Goal: Use online tool/utility: Utilize a website feature to perform a specific function

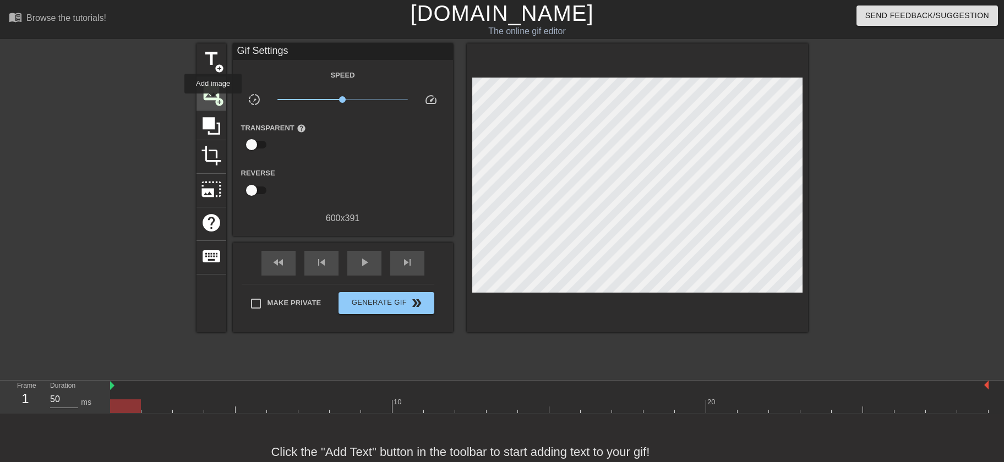
click at [213, 101] on span "image" at bounding box center [211, 92] width 21 height 21
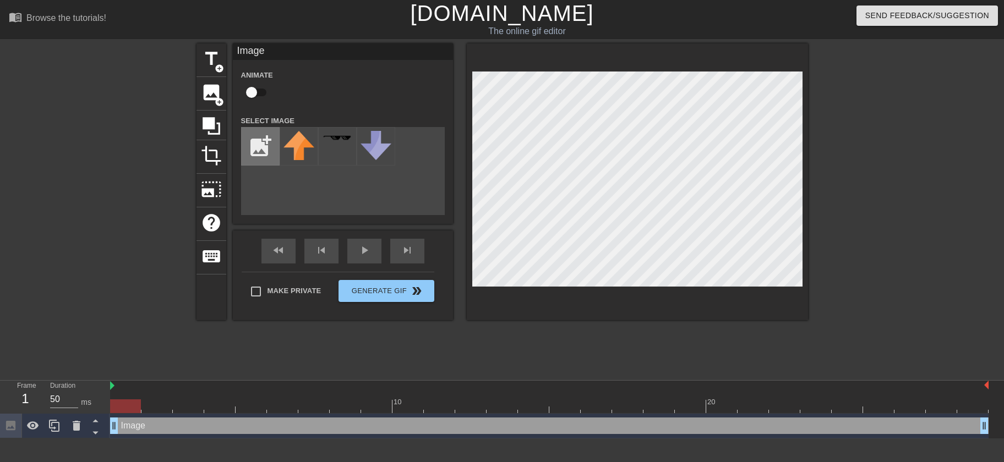
click at [257, 134] on input "file" at bounding box center [260, 146] width 37 height 37
type input "C:\fakepath\Screenshot [DATE] 083622.jpg"
click at [298, 139] on img at bounding box center [299, 138] width 31 height 6
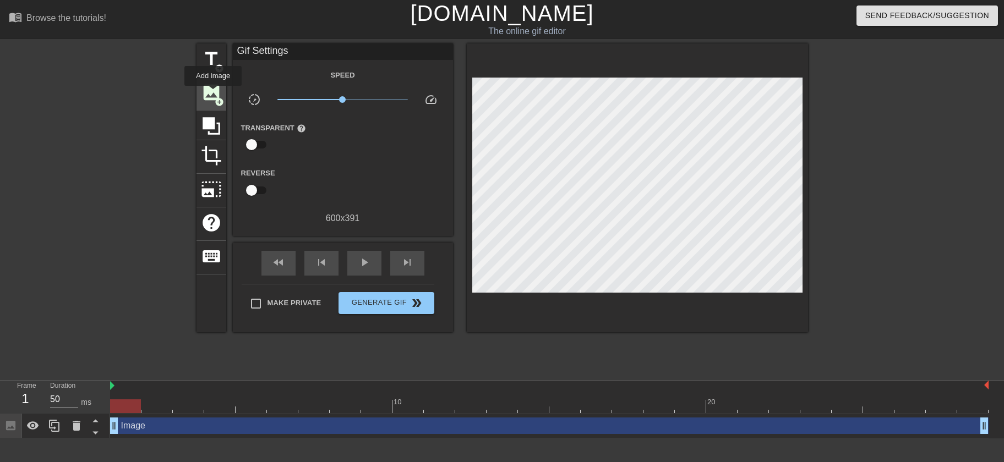
click at [213, 94] on span "image" at bounding box center [211, 92] width 21 height 21
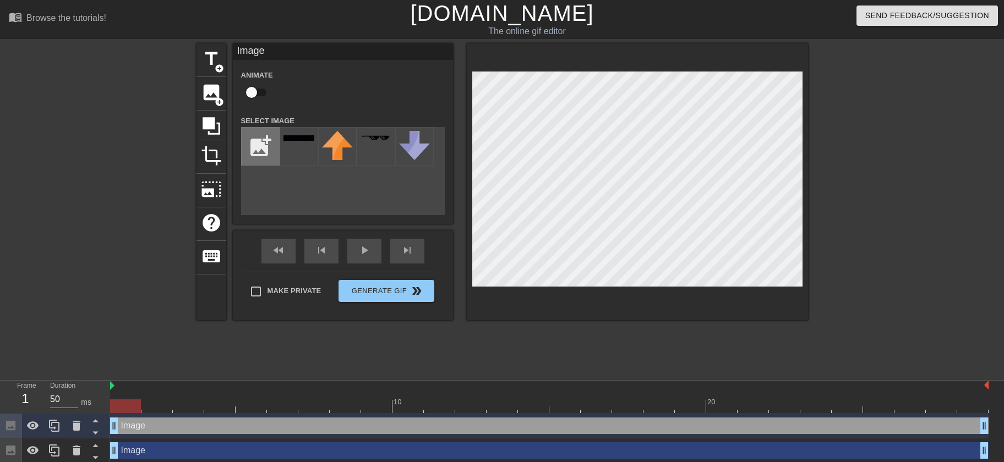
click at [261, 155] on input "file" at bounding box center [260, 146] width 37 height 37
type input "C:\fakepath\Image2.png"
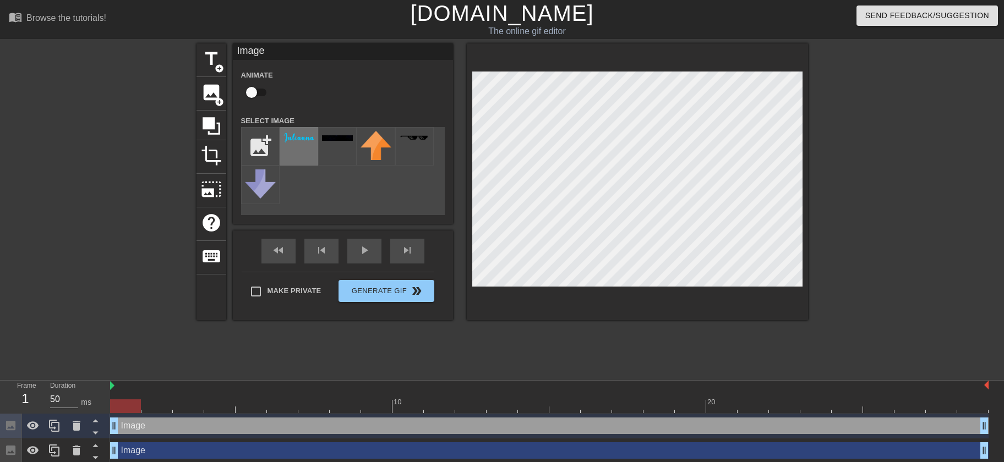
click at [306, 144] on img at bounding box center [299, 138] width 31 height 11
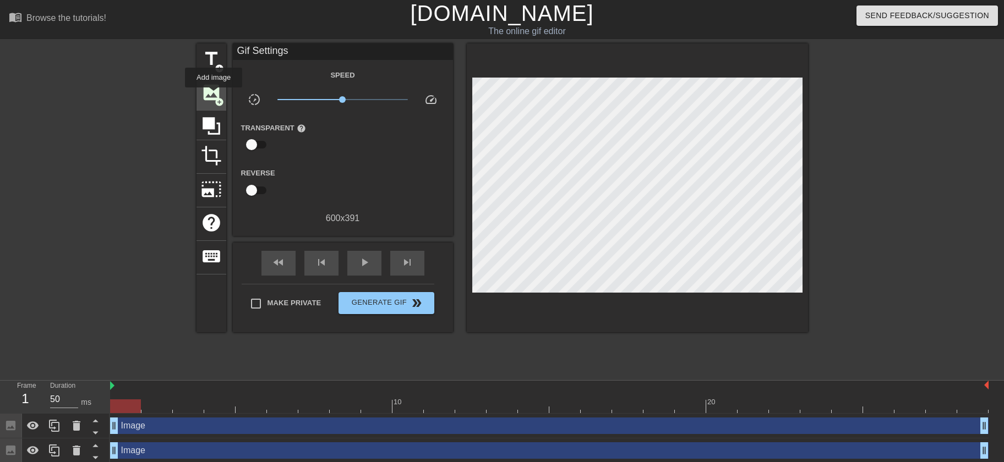
click at [214, 95] on span "image" at bounding box center [211, 92] width 21 height 21
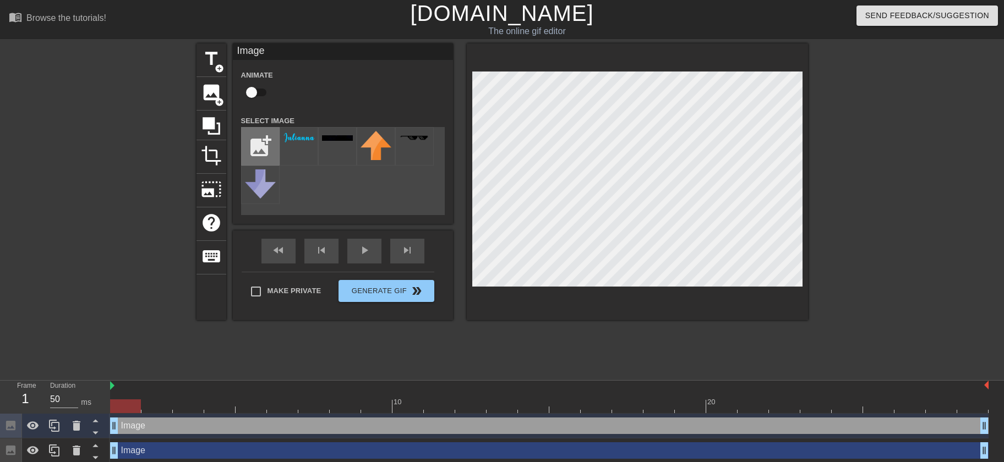
click at [266, 149] on input "file" at bounding box center [260, 146] width 37 height 37
type input "C:\fakepath\Image3.png"
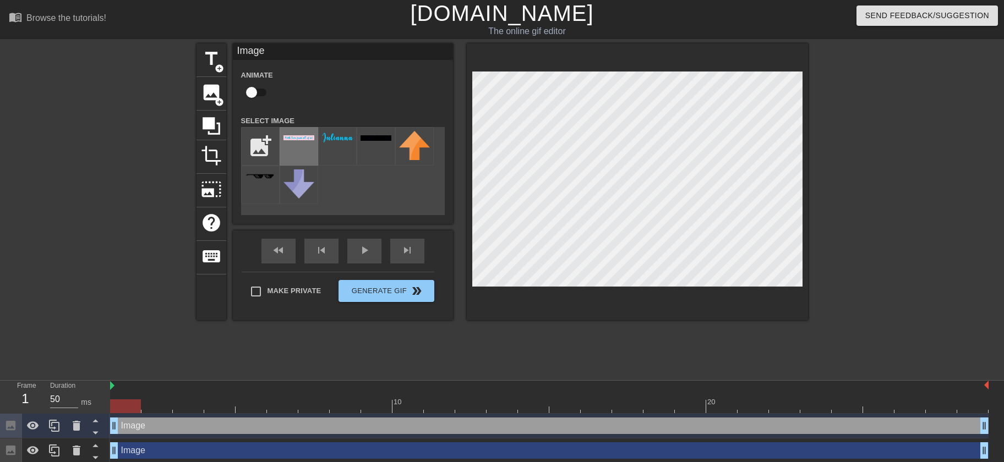
click at [302, 142] on div at bounding box center [299, 146] width 39 height 39
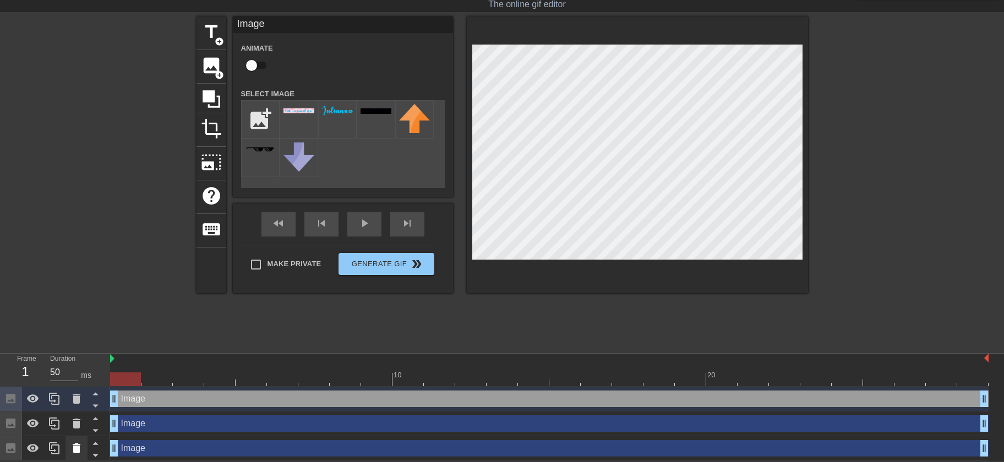
click at [77, 448] on icon at bounding box center [77, 449] width 8 height 10
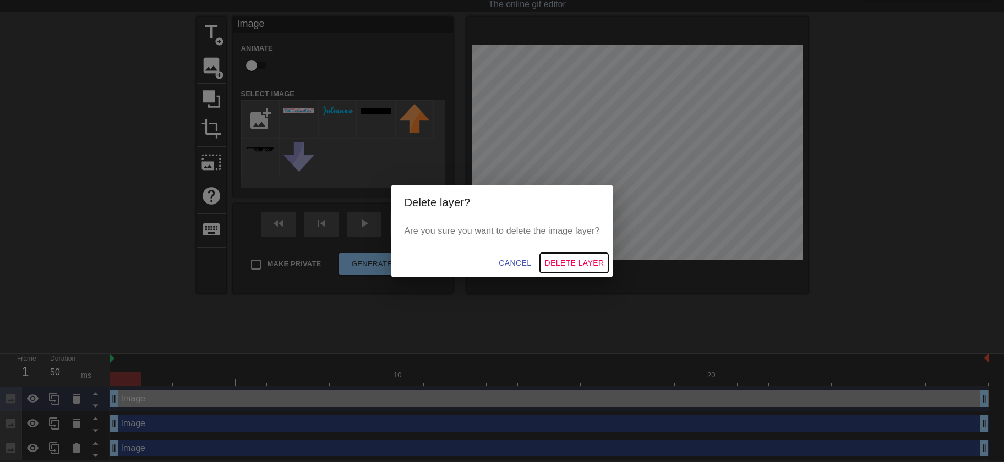
click at [585, 268] on span "Delete Layer" at bounding box center [573, 264] width 59 height 14
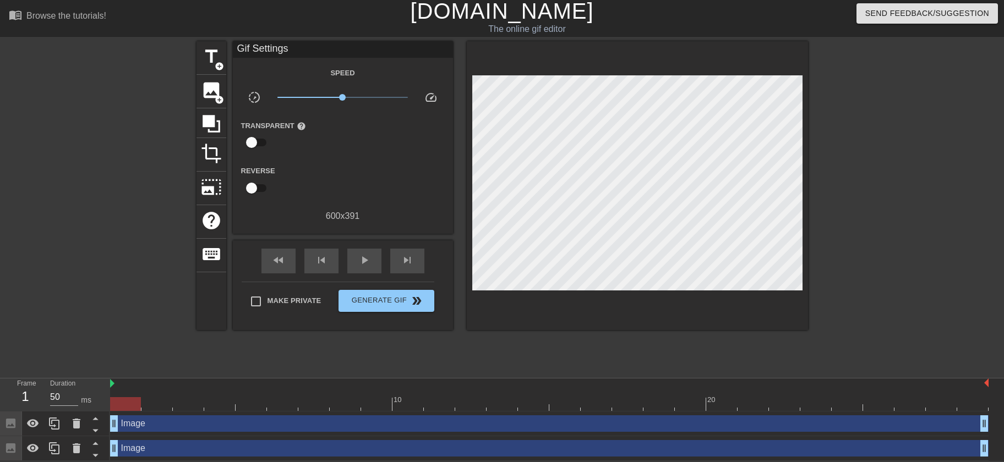
scroll to position [3, 0]
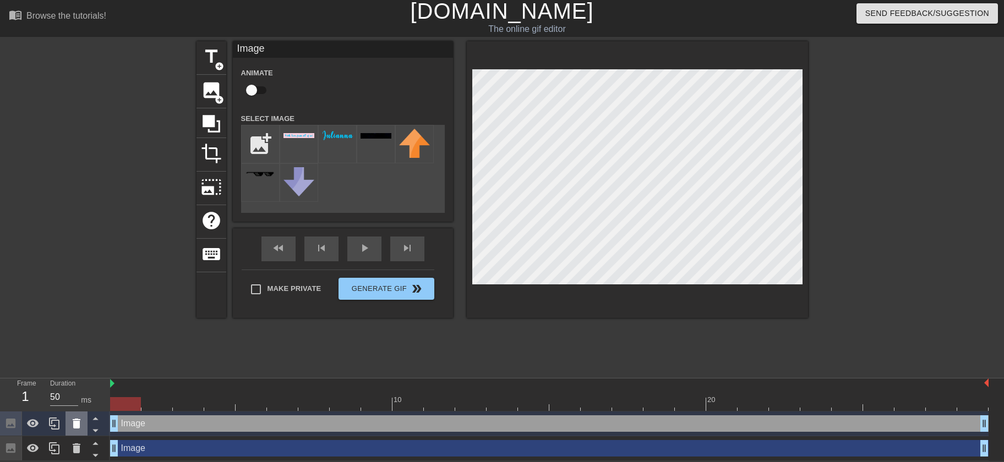
click at [80, 427] on icon at bounding box center [76, 423] width 13 height 13
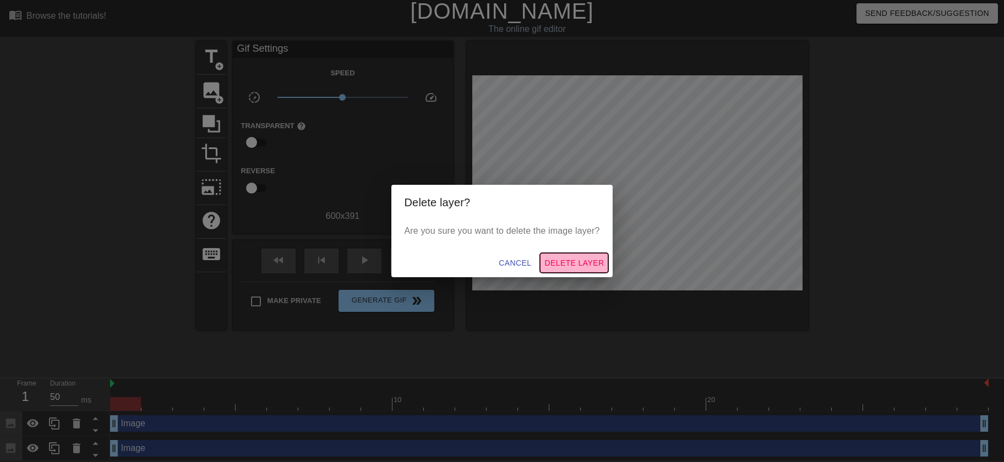
click at [584, 268] on span "Delete Layer" at bounding box center [573, 264] width 59 height 14
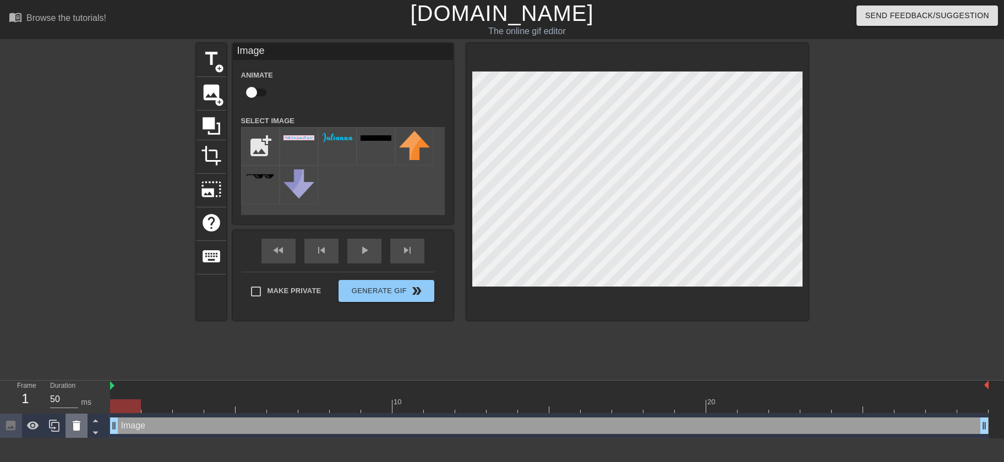
click at [76, 434] on div at bounding box center [77, 426] width 22 height 24
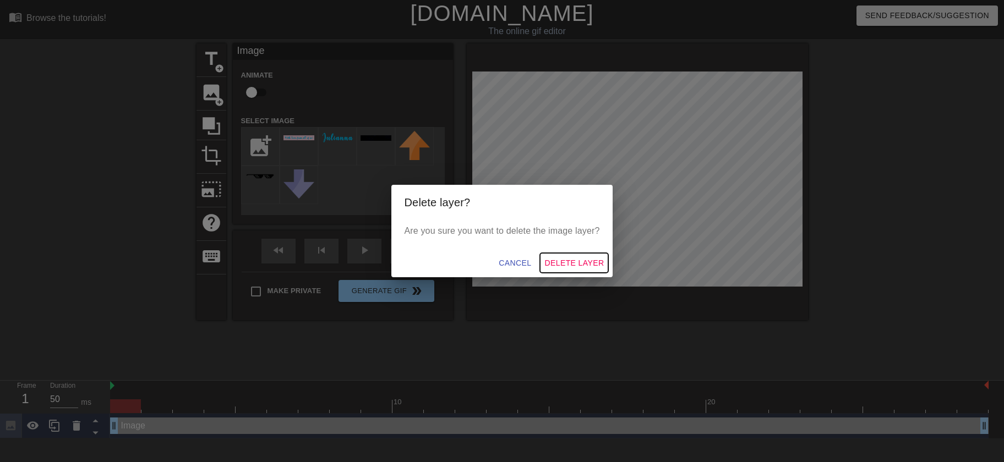
click at [577, 264] on span "Delete Layer" at bounding box center [573, 264] width 59 height 14
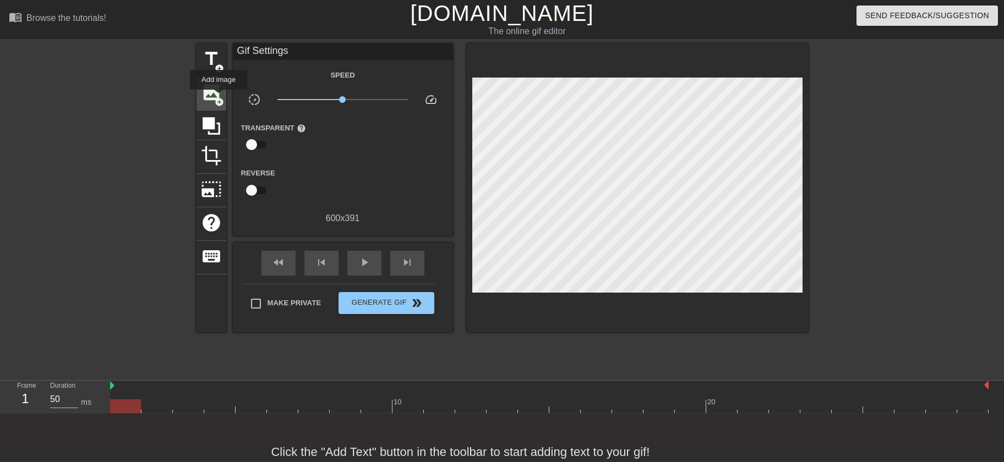
click at [219, 97] on span "add_circle" at bounding box center [219, 101] width 9 height 9
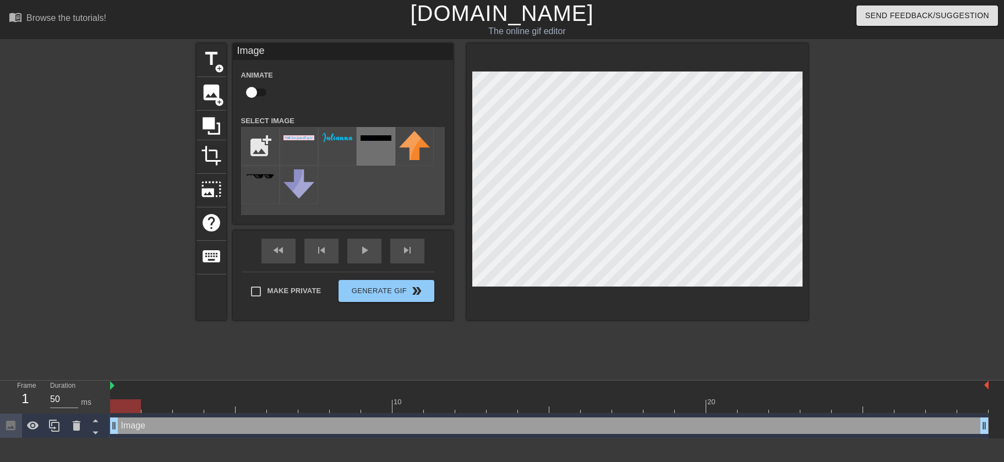
click at [380, 133] on div at bounding box center [376, 146] width 39 height 39
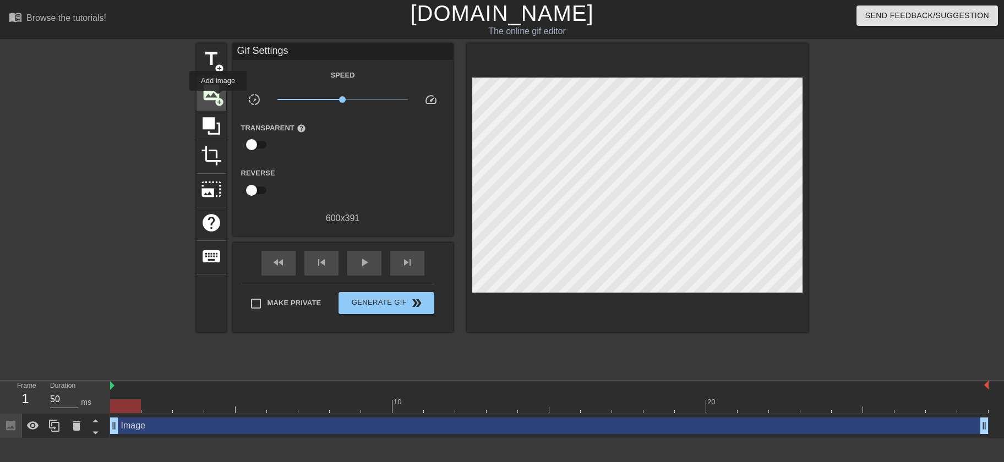
click at [218, 98] on span "add_circle" at bounding box center [219, 101] width 9 height 9
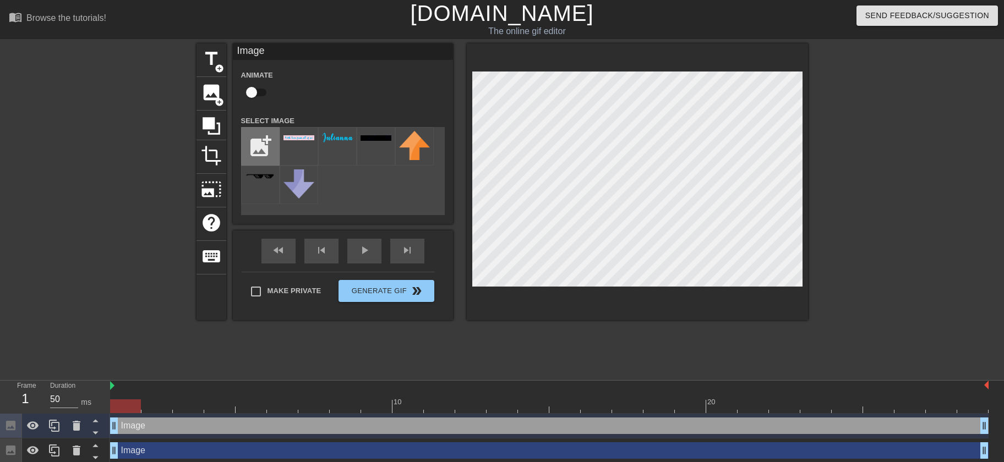
click at [255, 157] on input "file" at bounding box center [260, 146] width 37 height 37
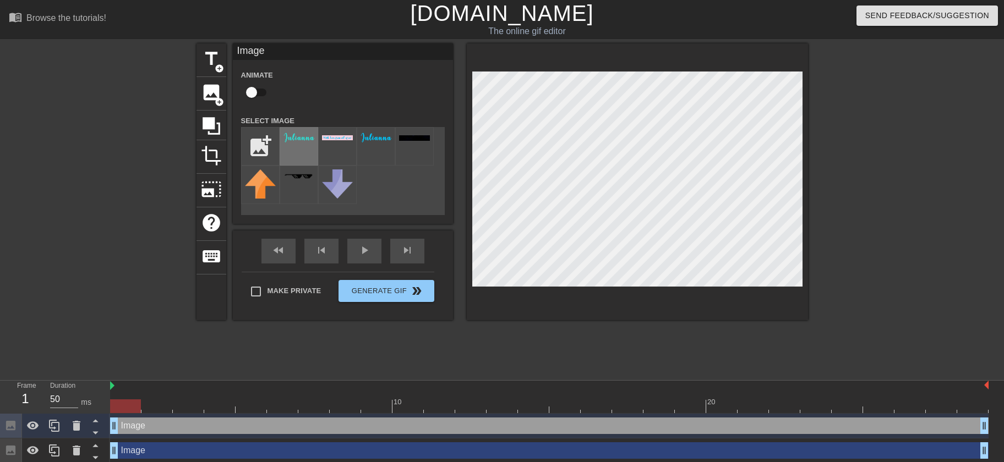
click at [300, 145] on div at bounding box center [299, 146] width 39 height 39
click at [255, 149] on input "file" at bounding box center [260, 146] width 37 height 37
type input "C:\fakepath\Image5.png"
click at [290, 139] on img at bounding box center [299, 138] width 31 height 3
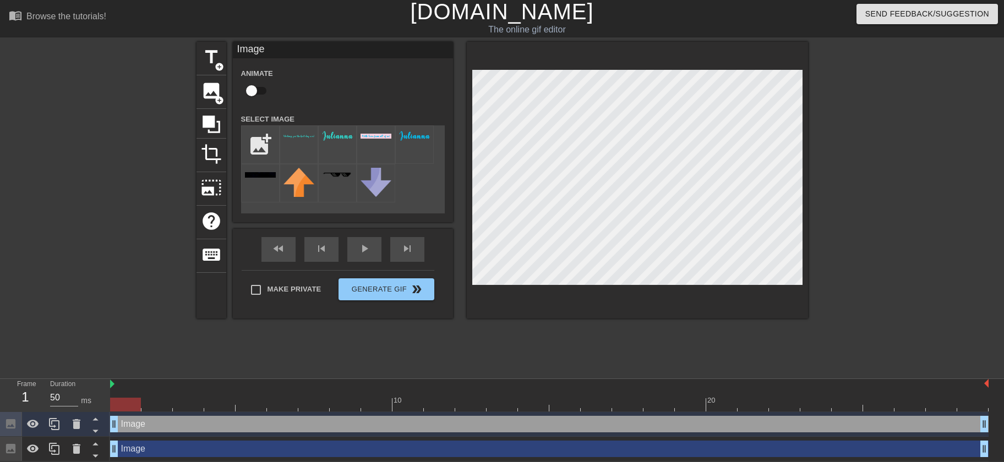
scroll to position [3, 0]
click at [75, 427] on icon at bounding box center [77, 424] width 8 height 10
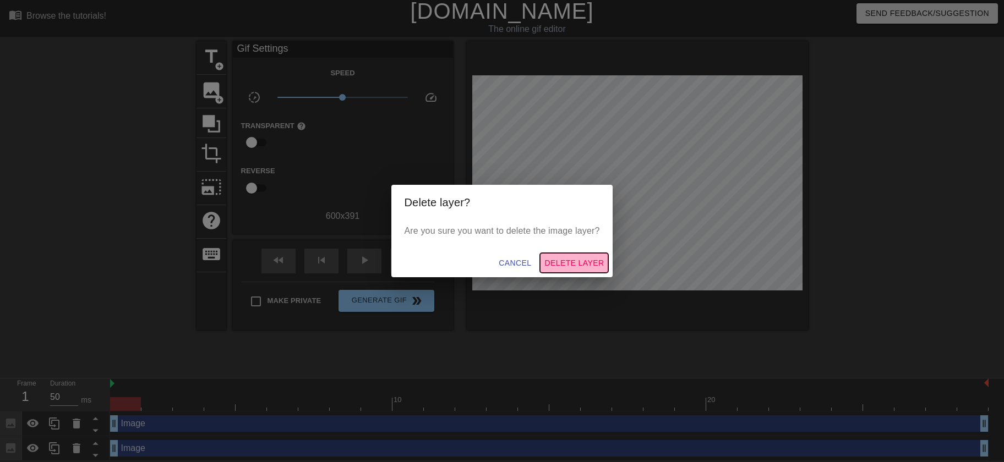
click at [584, 261] on span "Delete Layer" at bounding box center [573, 264] width 59 height 14
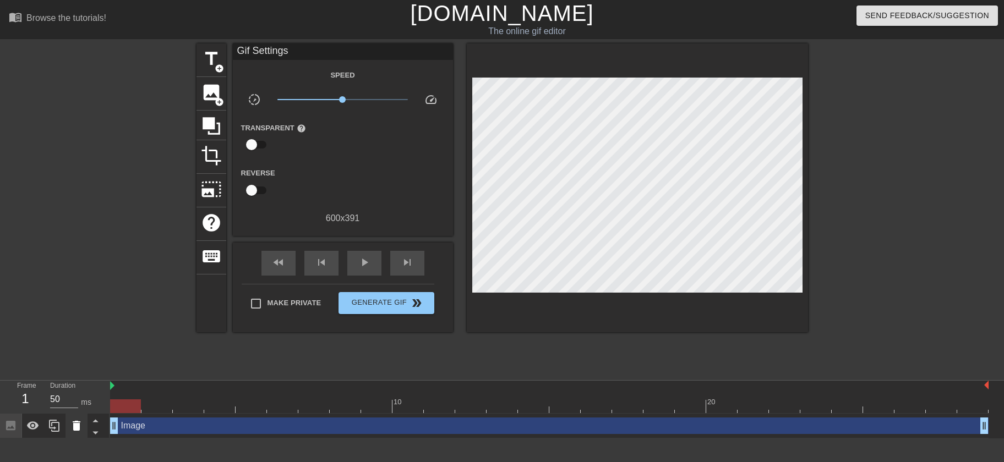
click at [78, 429] on icon at bounding box center [77, 426] width 8 height 10
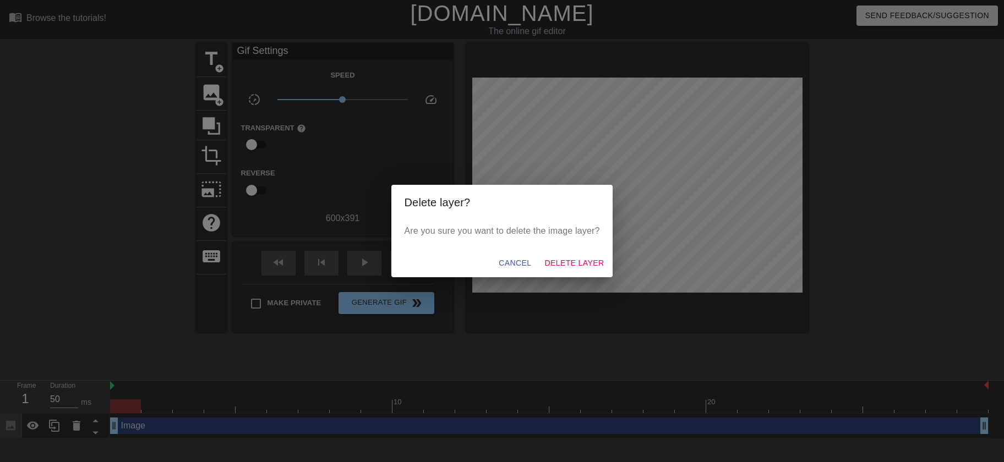
click at [48, 263] on div "Delete layer? Are you sure you want to delete the image layer? Cancel Delete La…" at bounding box center [502, 231] width 1004 height 462
click at [527, 262] on span "Cancel" at bounding box center [515, 264] width 32 height 14
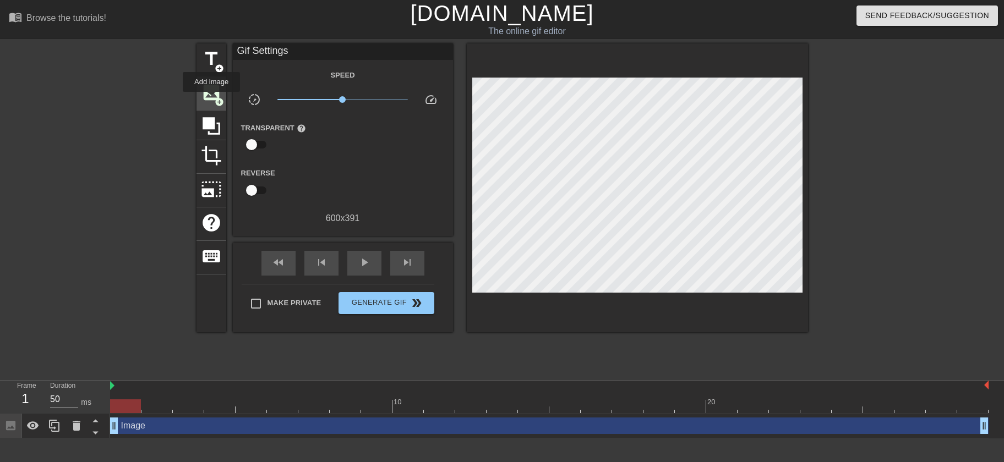
click at [211, 100] on span "image" at bounding box center [211, 92] width 21 height 21
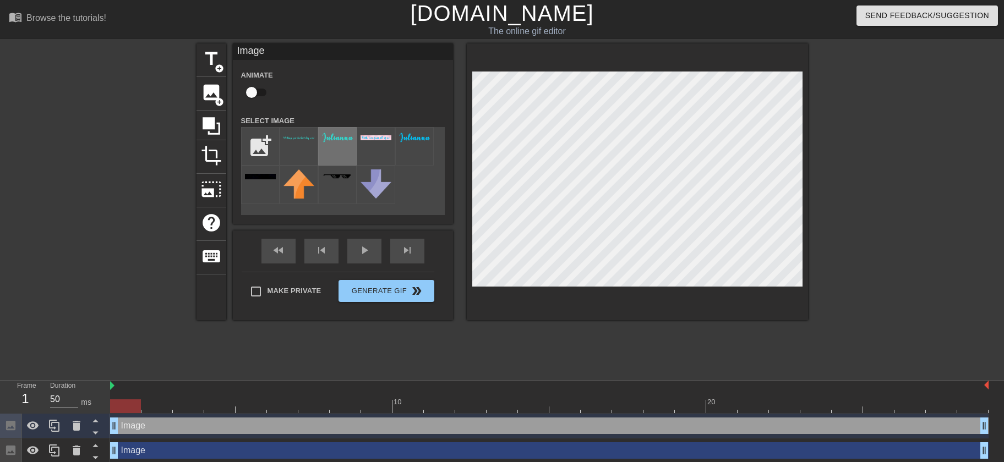
click at [334, 138] on img at bounding box center [337, 138] width 31 height 11
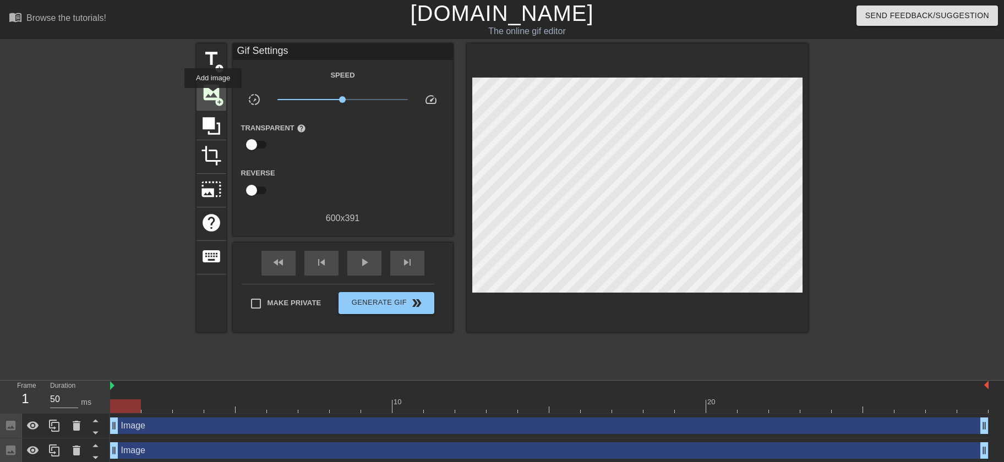
click at [213, 96] on span "image" at bounding box center [211, 92] width 21 height 21
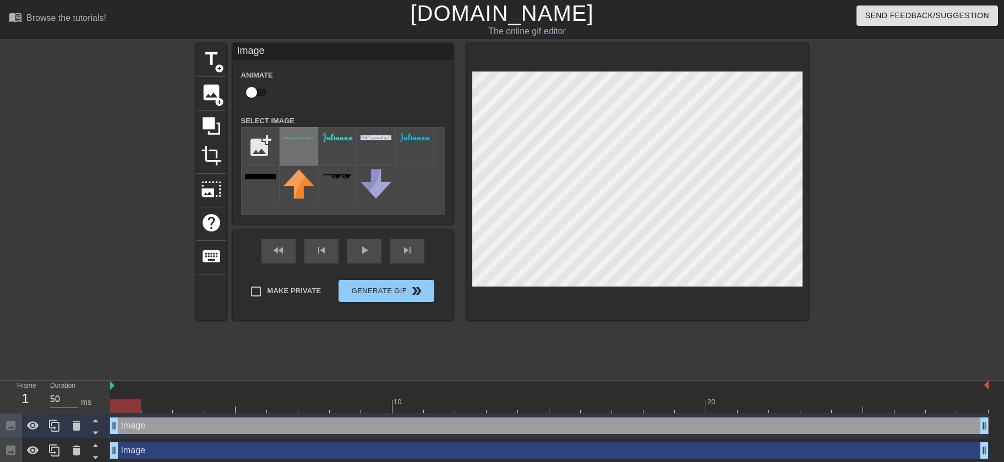
click at [301, 145] on div at bounding box center [299, 146] width 39 height 39
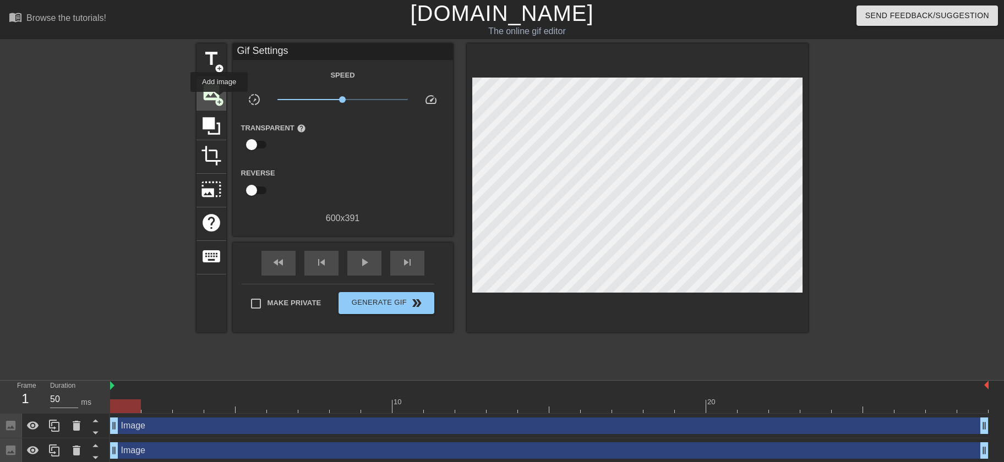
click at [219, 100] on span "add_circle" at bounding box center [219, 101] width 9 height 9
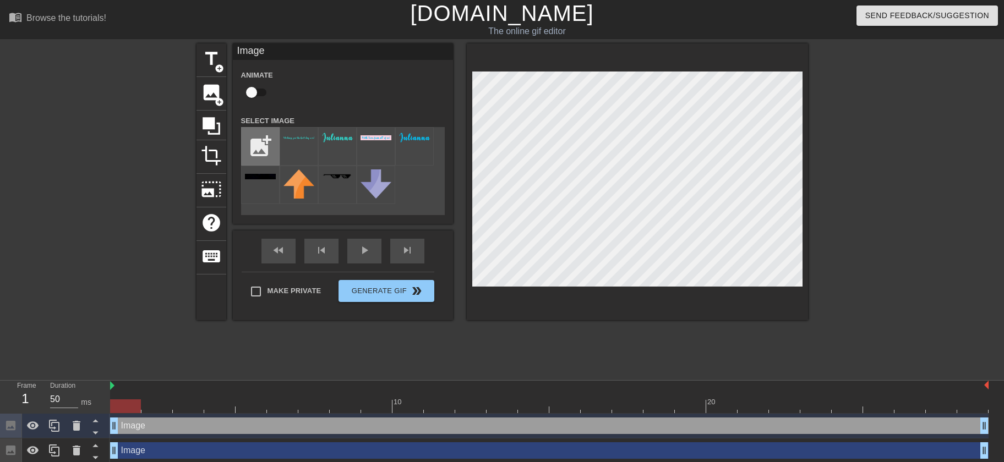
click at [260, 152] on input "file" at bounding box center [260, 146] width 37 height 37
type input "C:\fakepath\Image6.png"
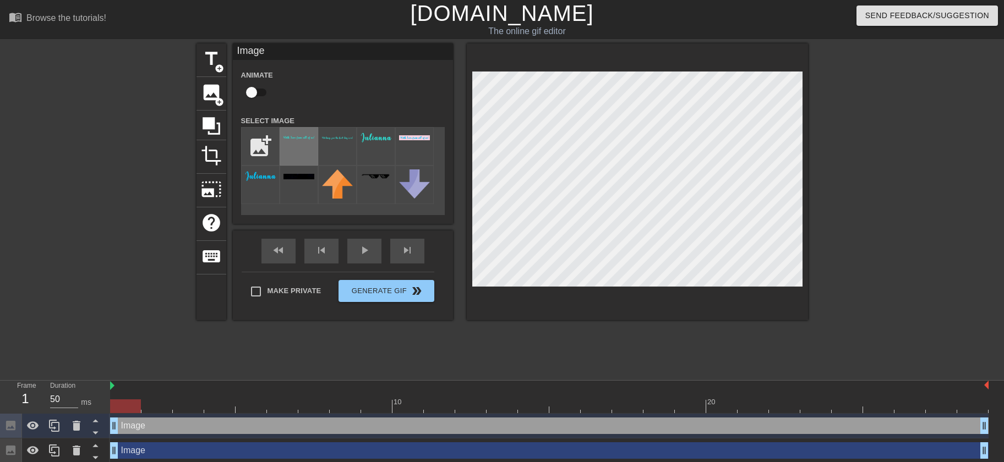
click at [295, 140] on img at bounding box center [299, 138] width 31 height 4
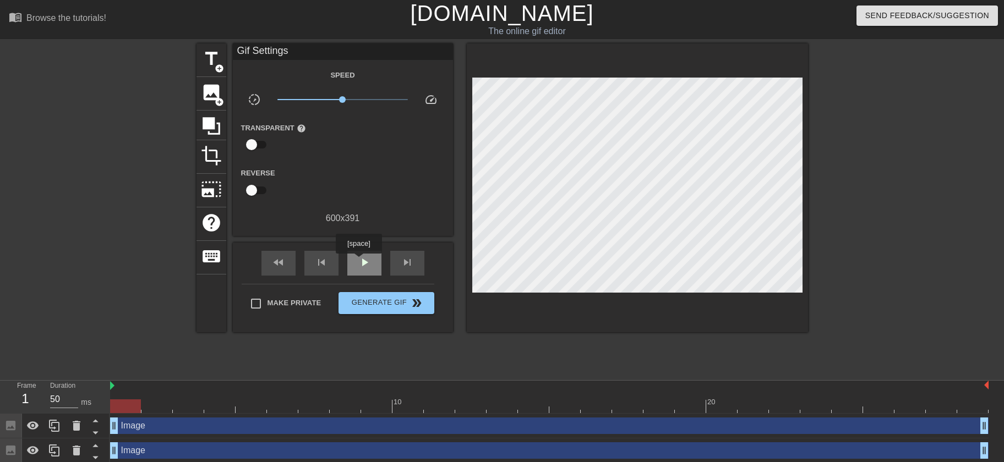
click at [359, 261] on span "play_arrow" at bounding box center [364, 262] width 13 height 13
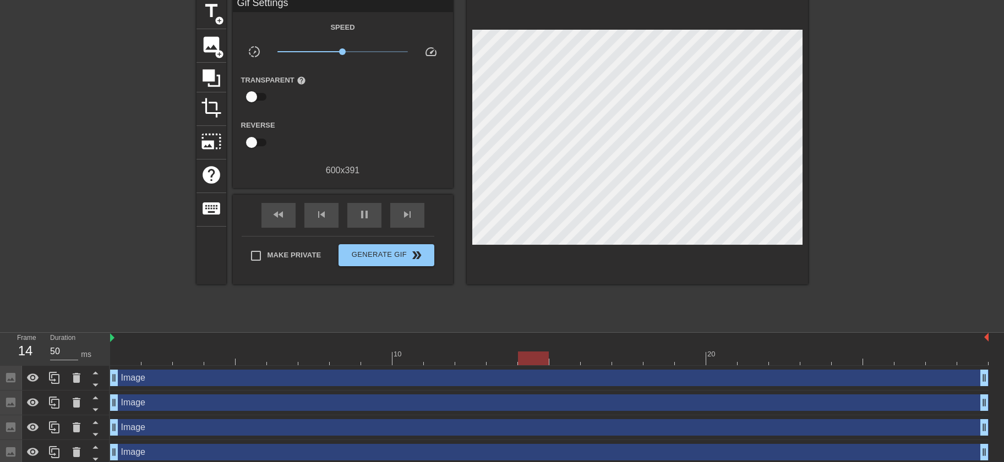
scroll to position [52, 0]
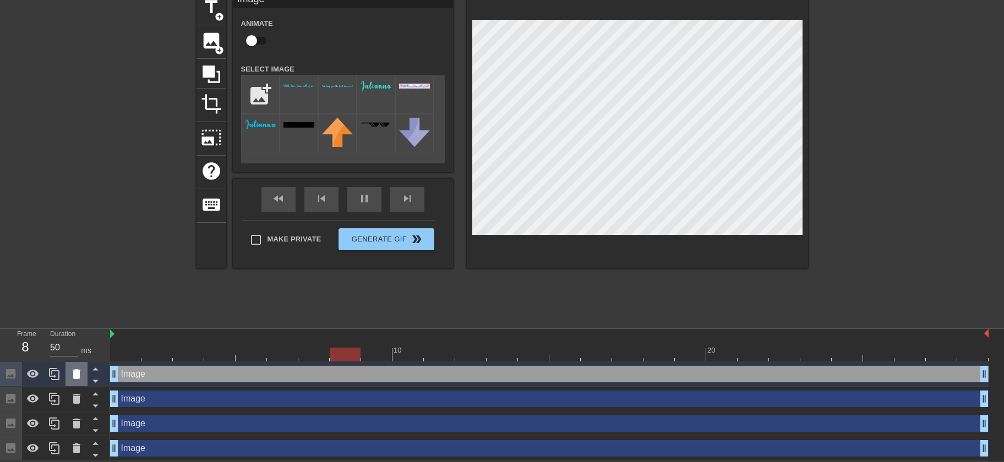
click at [78, 379] on icon at bounding box center [76, 374] width 13 height 13
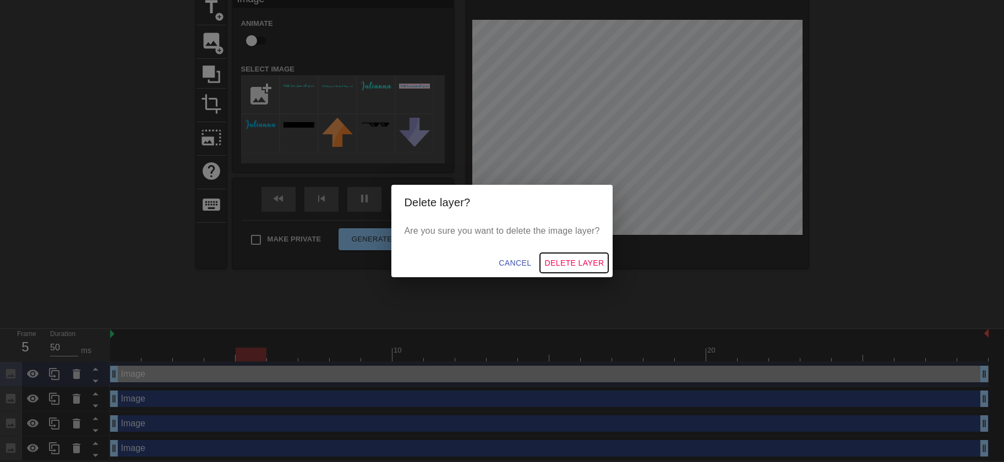
click at [575, 264] on span "Delete Layer" at bounding box center [573, 264] width 59 height 14
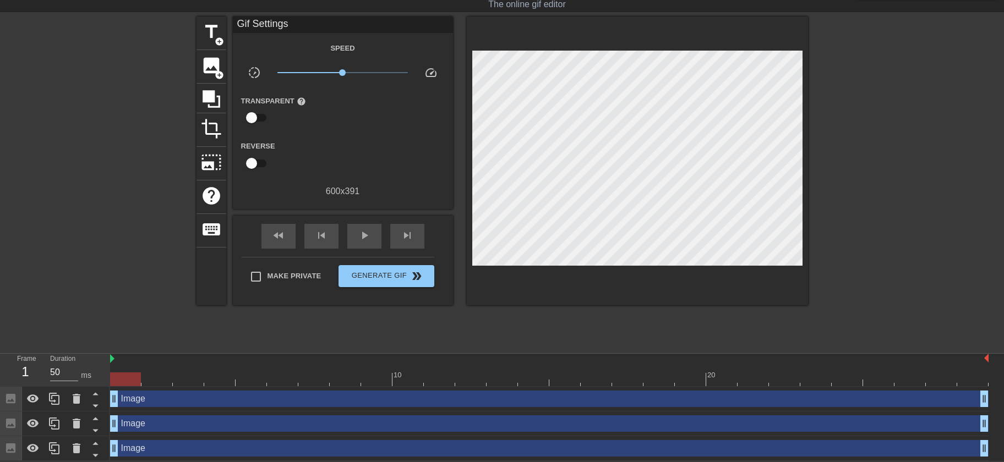
click at [125, 378] on div at bounding box center [549, 380] width 879 height 14
click at [373, 275] on span "Generate Gif double_arrow" at bounding box center [386, 276] width 86 height 13
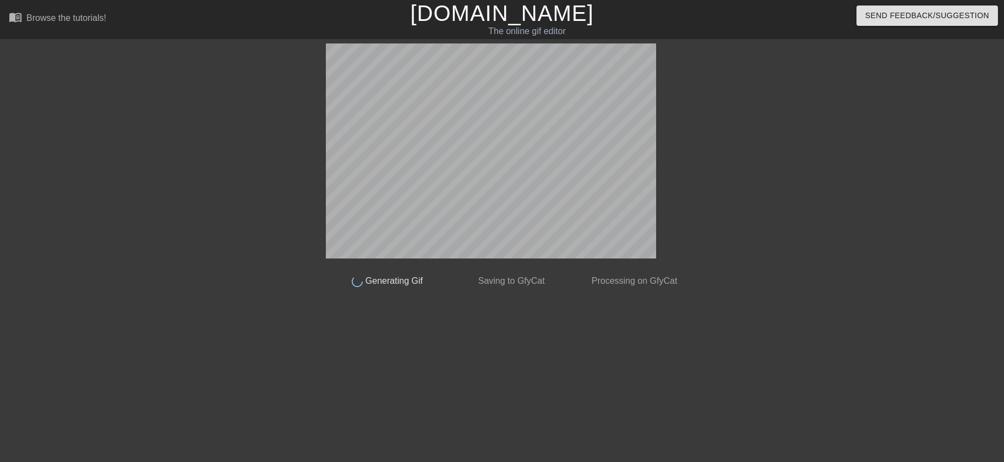
scroll to position [0, 0]
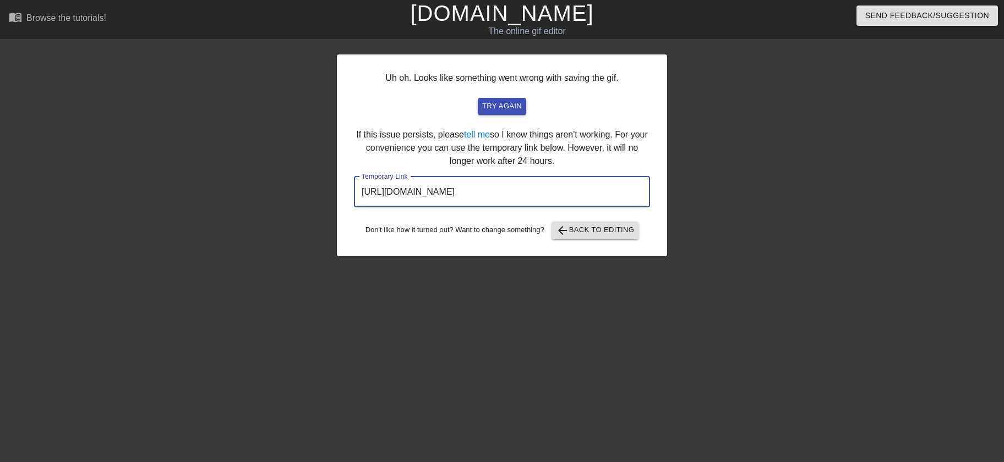
drag, startPoint x: 360, startPoint y: 192, endPoint x: 610, endPoint y: 204, distance: 250.8
click at [610, 204] on input "[URL][DOMAIN_NAME]" at bounding box center [502, 192] width 296 height 31
